Goal: Complete application form

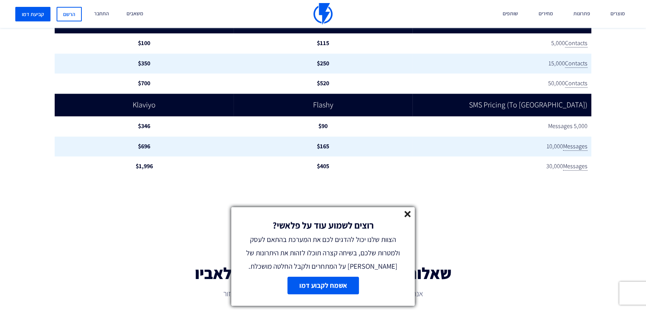
scroll to position [971, 0]
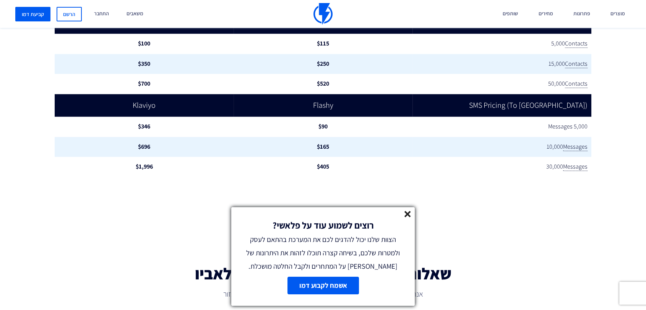
click at [409, 216] on line at bounding box center [407, 213] width 5 height 5
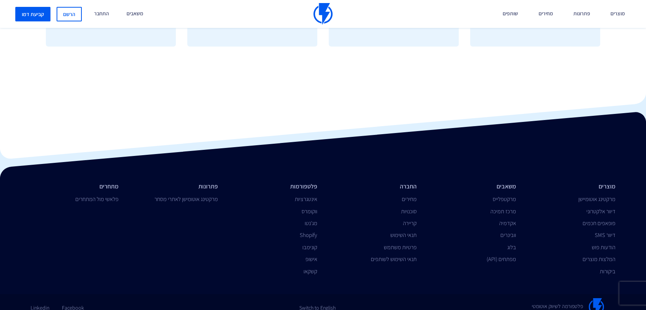
scroll to position [1887, 0]
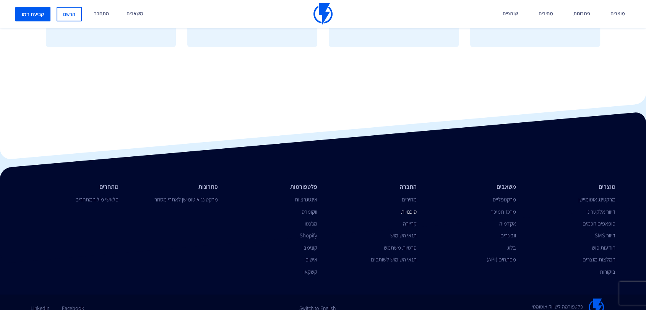
click at [406, 208] on link "סוכנויות" at bounding box center [409, 211] width 16 height 7
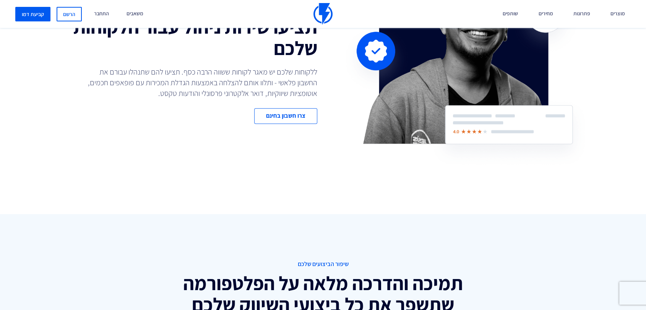
scroll to position [596, 0]
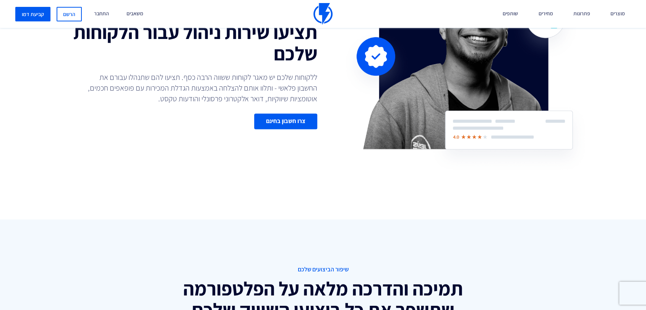
click at [295, 127] on link "צרו חשבון בחינם" at bounding box center [285, 121] width 63 height 16
click at [284, 122] on link "צרו חשבון בחינם" at bounding box center [285, 121] width 63 height 16
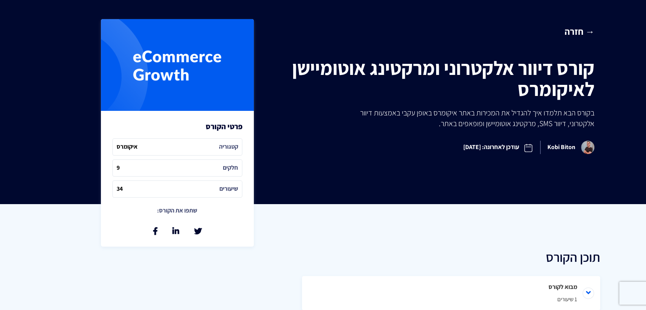
scroll to position [142, 0]
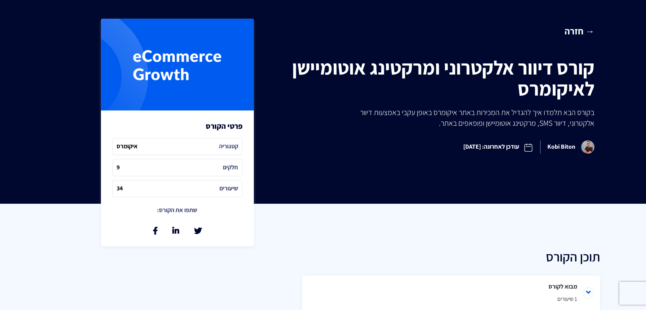
click at [199, 142] on span "קטגוריה איקומרס" at bounding box center [177, 146] width 130 height 17
drag, startPoint x: 199, startPoint y: 142, endPoint x: 147, endPoint y: 143, distance: 52.4
click at [147, 143] on span "קטגוריה איקומרס" at bounding box center [177, 146] width 130 height 17
click at [121, 161] on span "חלקים 9" at bounding box center [177, 167] width 130 height 17
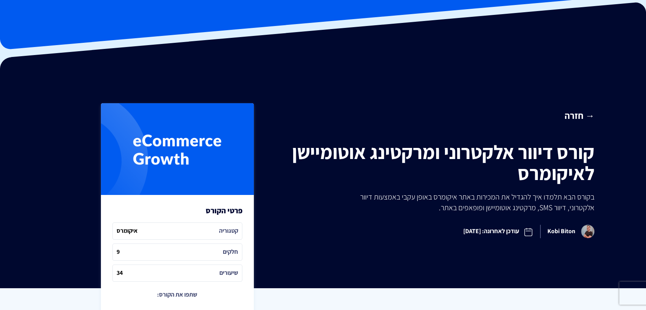
scroll to position [73, 0]
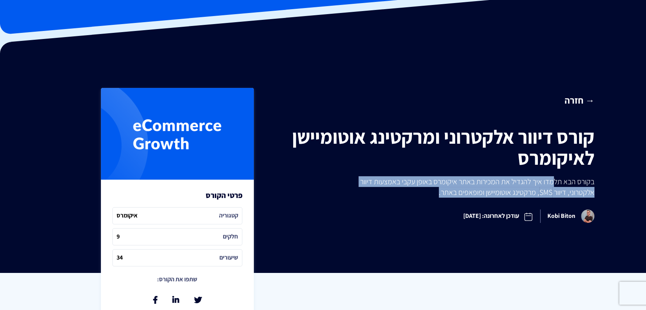
drag, startPoint x: 552, startPoint y: 183, endPoint x: 352, endPoint y: 189, distance: 199.9
click at [352, 189] on p "בקורס הבא תלמדו איך להגדיל את המכירות באתר איקומרס באופן עקבי באמצעות דיוור אלק…" at bounding box center [469, 186] width 249 height 21
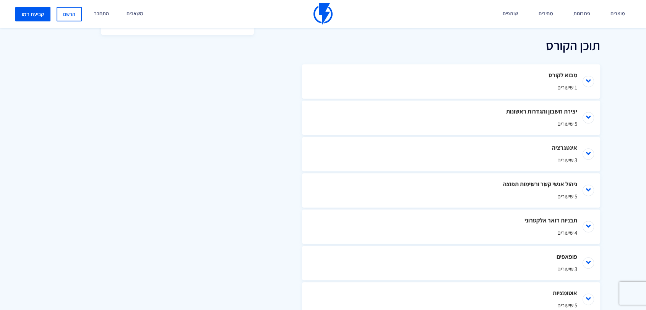
scroll to position [353, 0]
click at [542, 80] on li "מבוא לקורס 1 שיעורים" at bounding box center [451, 82] width 298 height 34
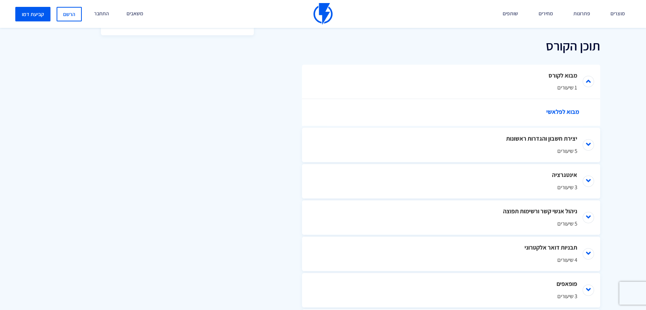
click at [570, 107] on link "מבוא לפלאשי" at bounding box center [455, 112] width 260 height 27
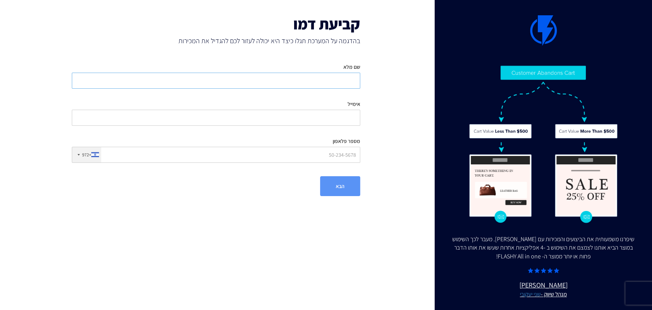
click at [321, 77] on input "שם מלא" at bounding box center [216, 81] width 288 height 16
type input "RAN"
click at [308, 115] on input "אימייל" at bounding box center [216, 118] width 288 height 16
type input "[EMAIL_ADDRESS][DOMAIN_NAME]"
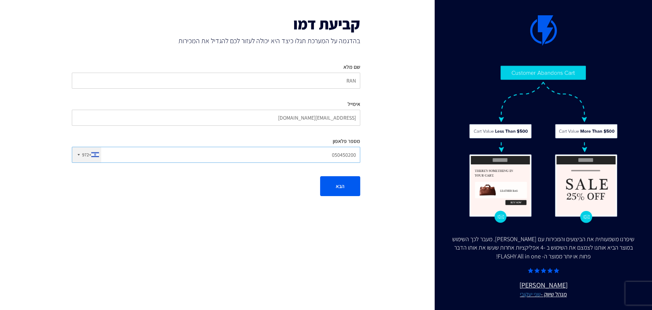
type input "0504502002"
click button "הבא" at bounding box center [340, 186] width 40 height 20
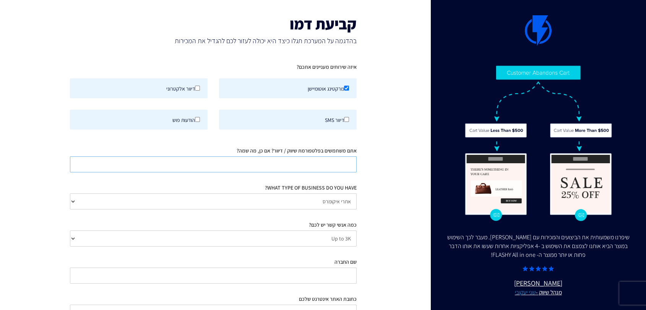
click at [285, 168] on input "אתם משתמשים בפלטפורמת שיווק / דיוור? אם כן, מה שמה?" at bounding box center [213, 164] width 287 height 16
click at [204, 91] on label "דיוור אלקטרוני" at bounding box center [139, 88] width 138 height 20
click at [200, 91] on input "דיוור אלקטרוני" at bounding box center [197, 88] width 5 height 5
checkbox input "true"
click at [347, 117] on input "דיוור SMS" at bounding box center [346, 119] width 5 height 5
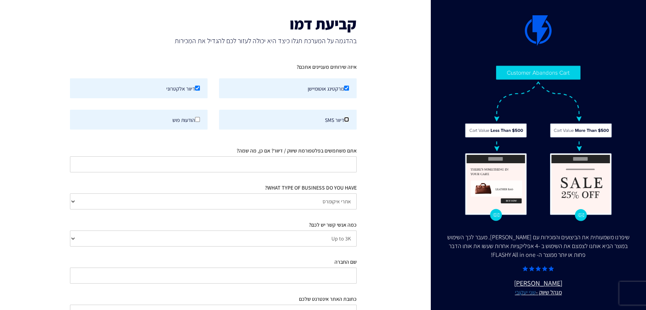
checkbox input "true"
click at [199, 121] on input "הודעות פוש" at bounding box center [197, 119] width 5 height 5
checkbox input "true"
click at [208, 168] on input "אתם משתמשים בפלטפורמת שיווק / דיוור? אם כן, מה שמה?" at bounding box center [213, 164] width 287 height 16
click at [280, 202] on select "אתרי איקומרס Agency / Freelancer SaaS Other" at bounding box center [213, 201] width 287 height 16
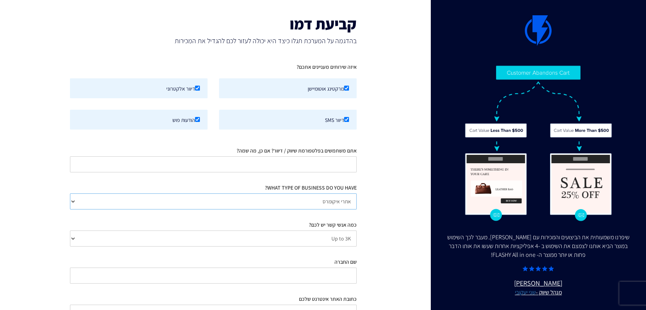
select select "Agency/Freelancer"
click at [70, 194] on select "אתרי איקומרס Agency / Freelancer SaaS Other" at bounding box center [213, 201] width 287 height 16
click at [350, 159] on input "אתם משתמשים בפלטפורמת שיווק / דיוור? אם כן, מה שמה?" at bounding box center [213, 164] width 287 height 16
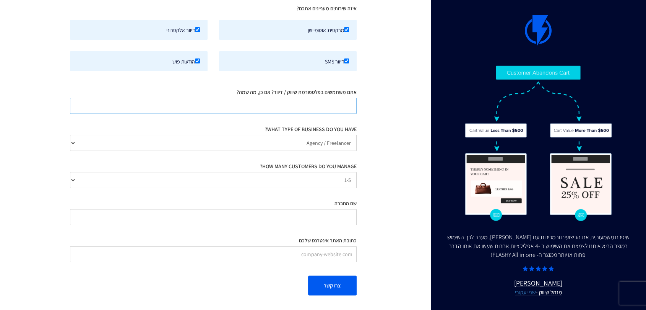
scroll to position [59, 0]
click at [339, 171] on div "HOW MANY CUSTOMERS DO YOU MANAGE? 1-5 5-10 10-20 20+" at bounding box center [213, 171] width 287 height 31
click at [338, 188] on div "איזה שירותים מעניינים אתכם? מרקטינג אוטומיישן דיוור אלקטרוני" at bounding box center [213, 132] width 298 height 269
click at [337, 184] on select "1-5 5-10 10-20 20+" at bounding box center [213, 179] width 287 height 16
select select "number:30"
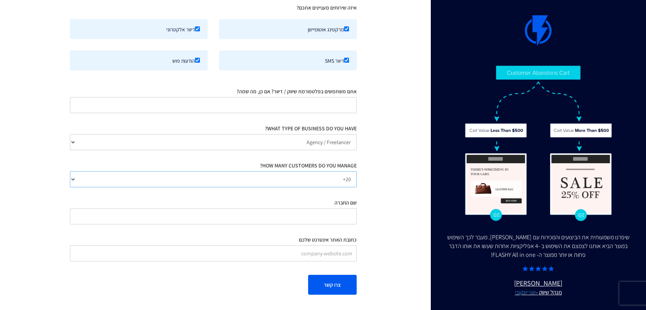
click at [70, 171] on select "1-5 5-10 10-20 20+" at bounding box center [213, 179] width 287 height 16
click at [330, 219] on input "שם החברה" at bounding box center [213, 216] width 287 height 16
type input "optimize"
click at [309, 253] on input "כתובת האתר אינטרנט שלכם" at bounding box center [213, 253] width 287 height 16
paste input "[URL][DOMAIN_NAME]"
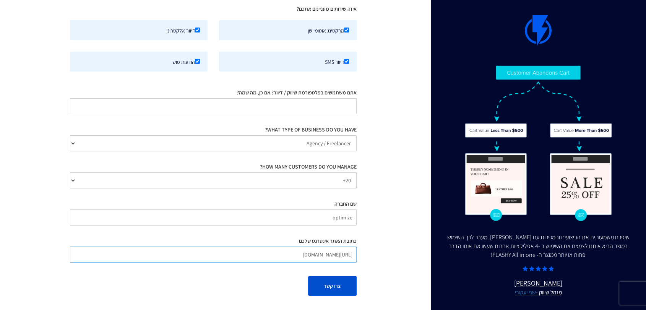
scroll to position [58, 0]
type input "[URL][DOMAIN_NAME]"
click at [327, 279] on button "צרו קשר" at bounding box center [332, 286] width 49 height 20
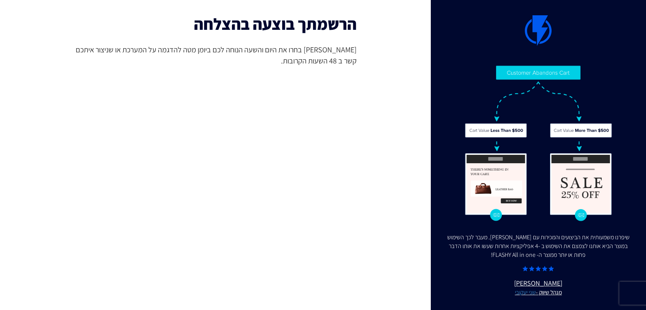
scroll to position [13, 0]
